Goal: Find specific page/section: Find specific page/section

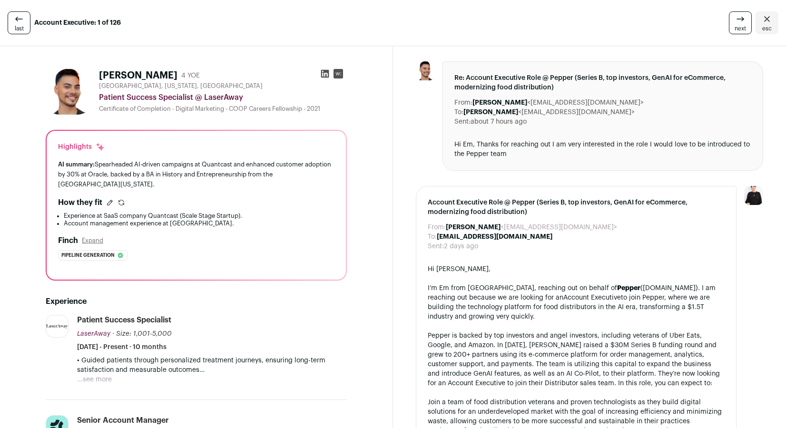
click at [764, 25] on span "esc" at bounding box center [767, 29] width 10 height 8
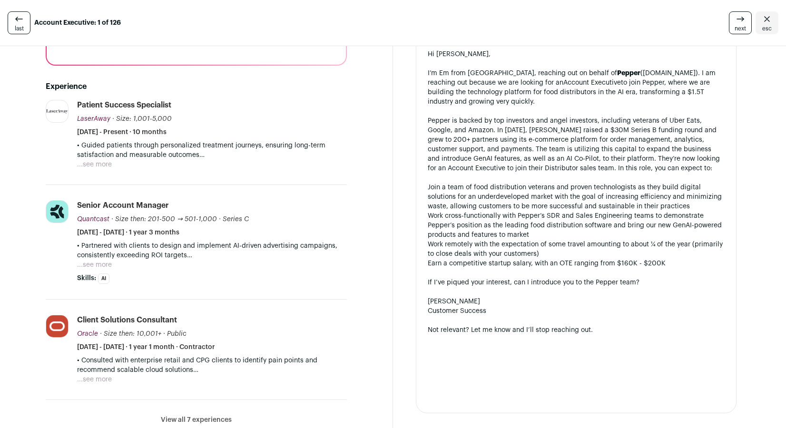
scroll to position [228, 0]
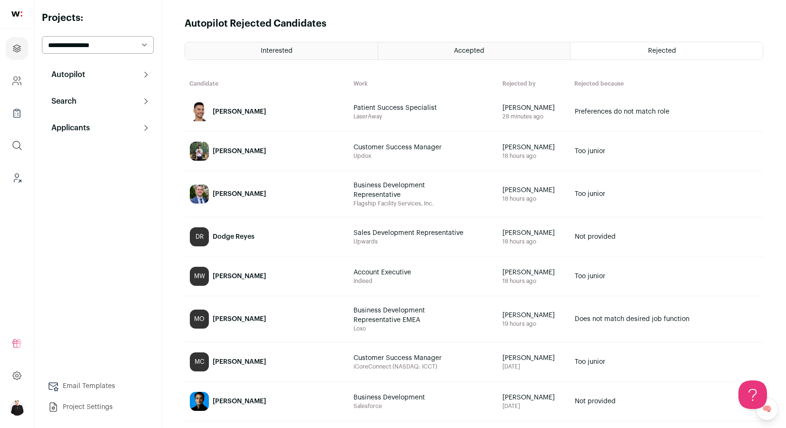
click at [64, 101] on p "Search" at bounding box center [61, 101] width 31 height 11
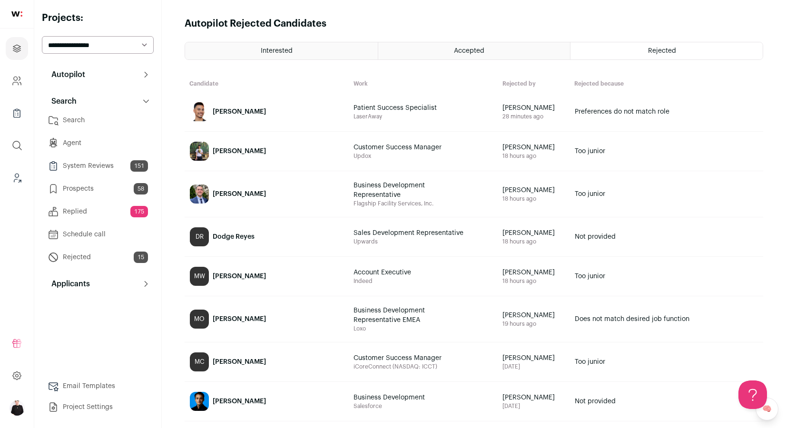
click at [75, 119] on link "Search" at bounding box center [98, 120] width 112 height 19
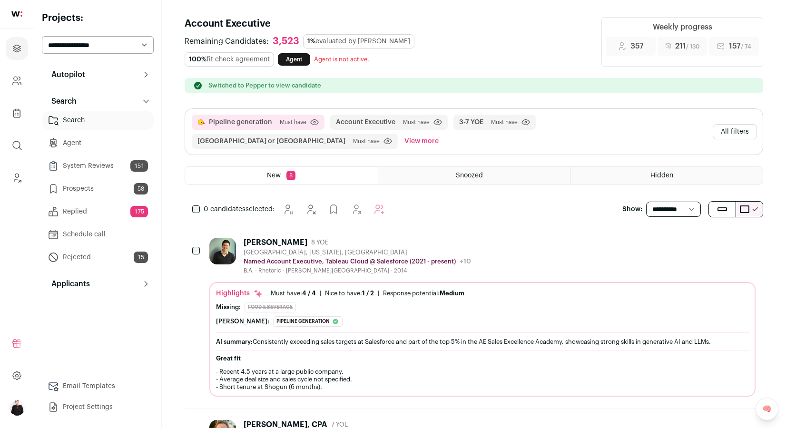
click at [727, 135] on button "All filters" at bounding box center [735, 131] width 44 height 15
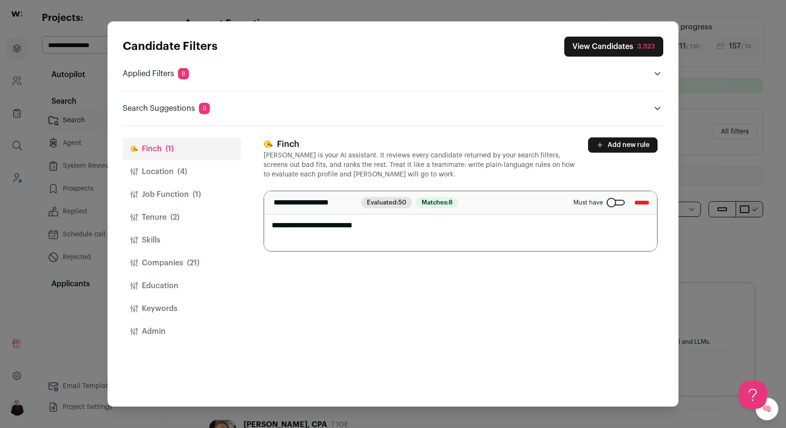
click at [157, 263] on button "Companies (21)" at bounding box center [182, 263] width 118 height 23
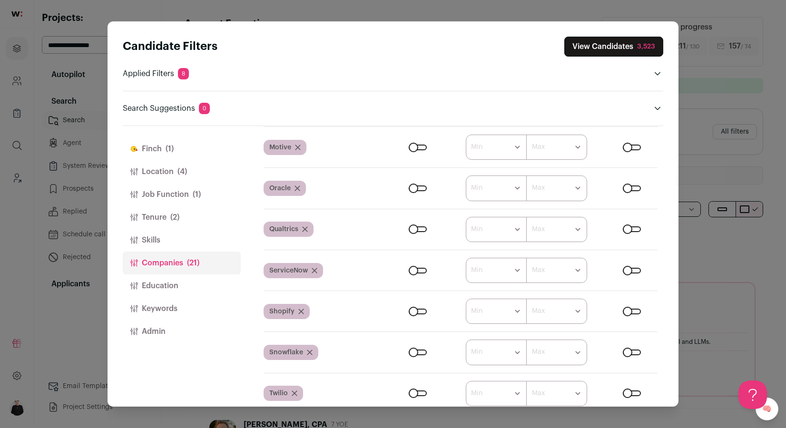
scroll to position [893, 0]
